Goal: Task Accomplishment & Management: Manage account settings

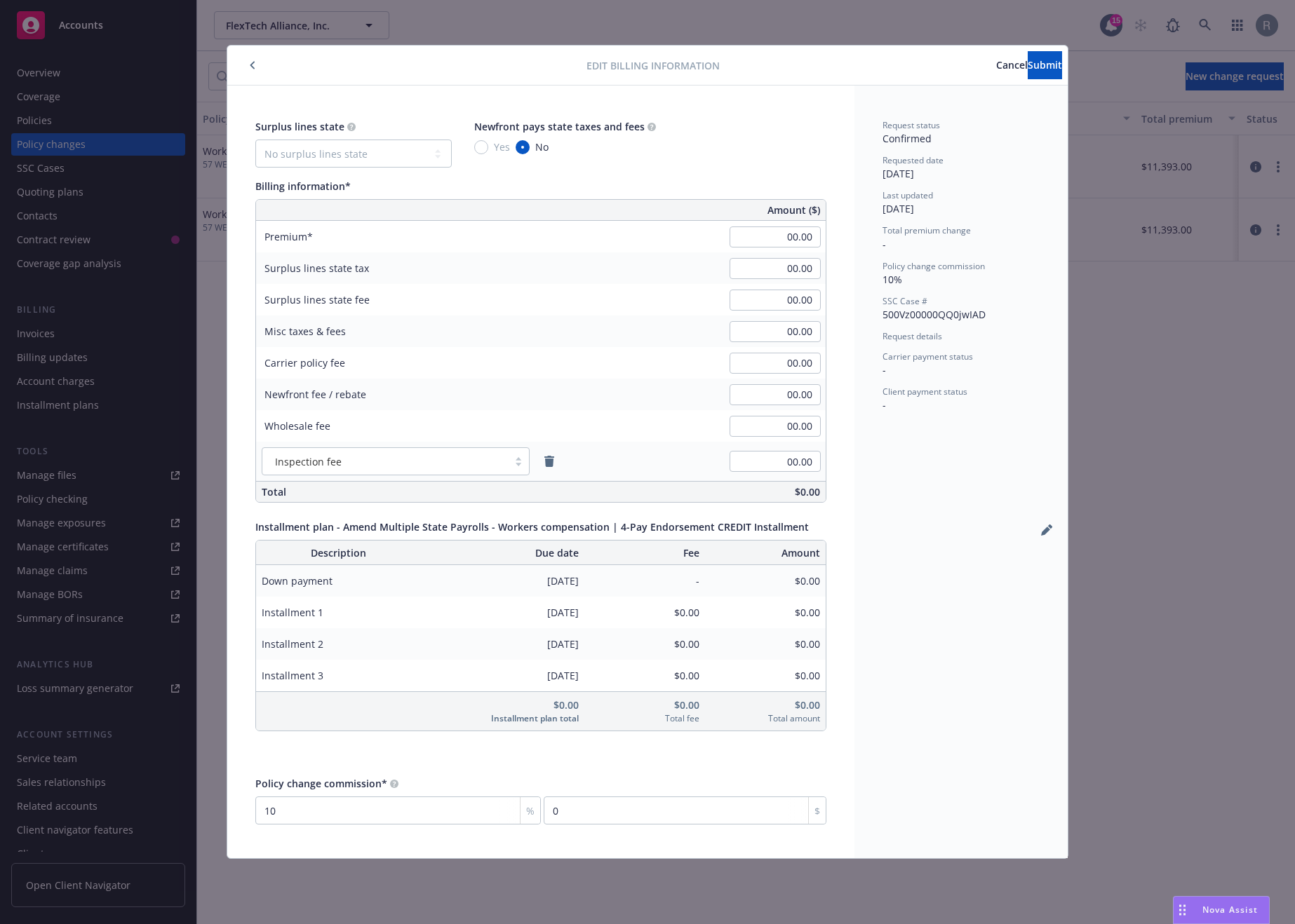
click at [1172, 424] on div "Edit billing information Cancel Submit Surplus lines state No surplus lines sta…" at bounding box center [647, 462] width 1295 height 924
click at [251, 64] on icon "button" at bounding box center [253, 65] width 4 height 7
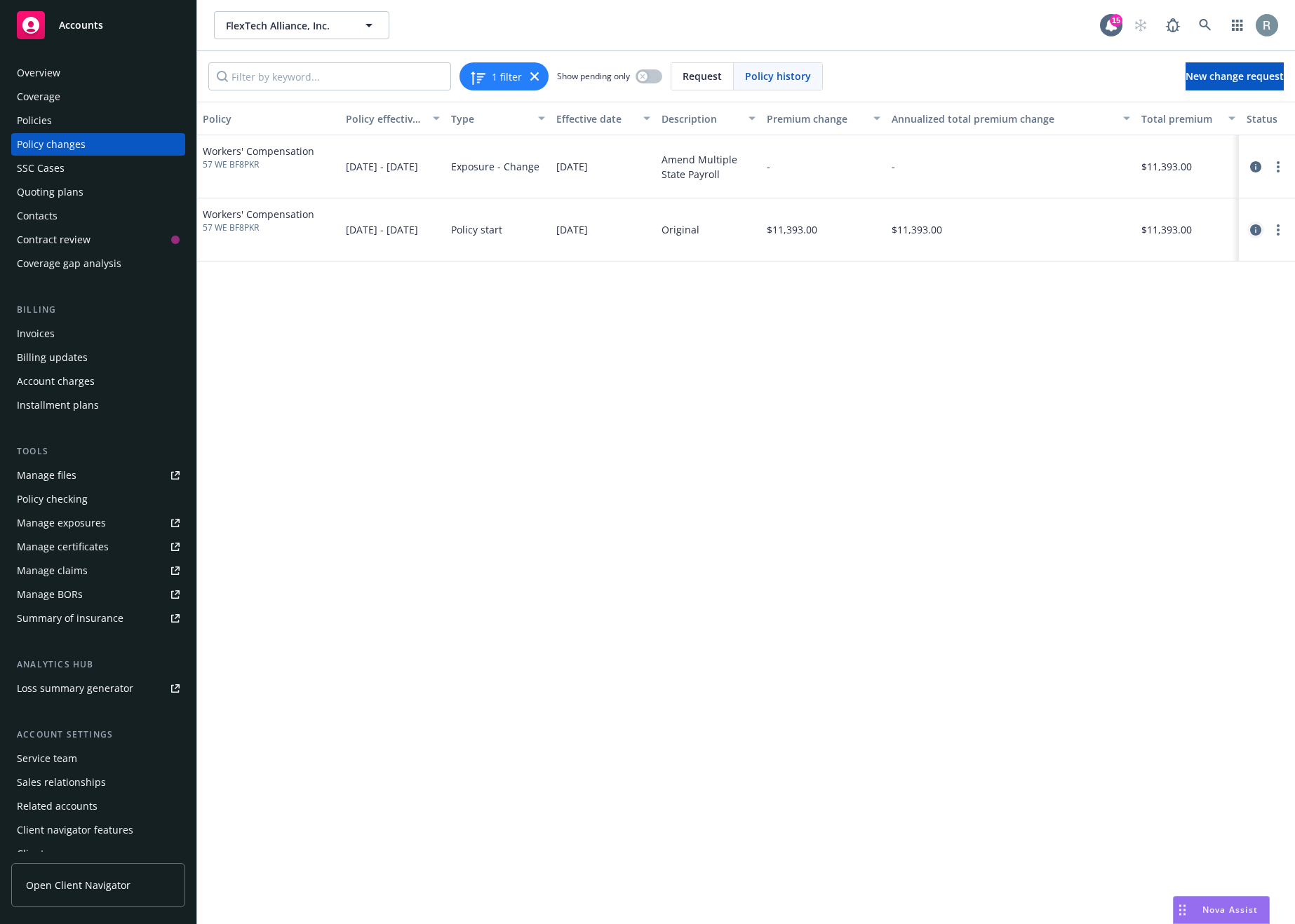
click at [1253, 228] on icon "circleInformation" at bounding box center [1255, 229] width 11 height 11
click at [1013, 370] on div "Policy Policy effective dates Type Effective date Description Premium change An…" at bounding box center [746, 513] width 1098 height 823
